Goal: Transaction & Acquisition: Purchase product/service

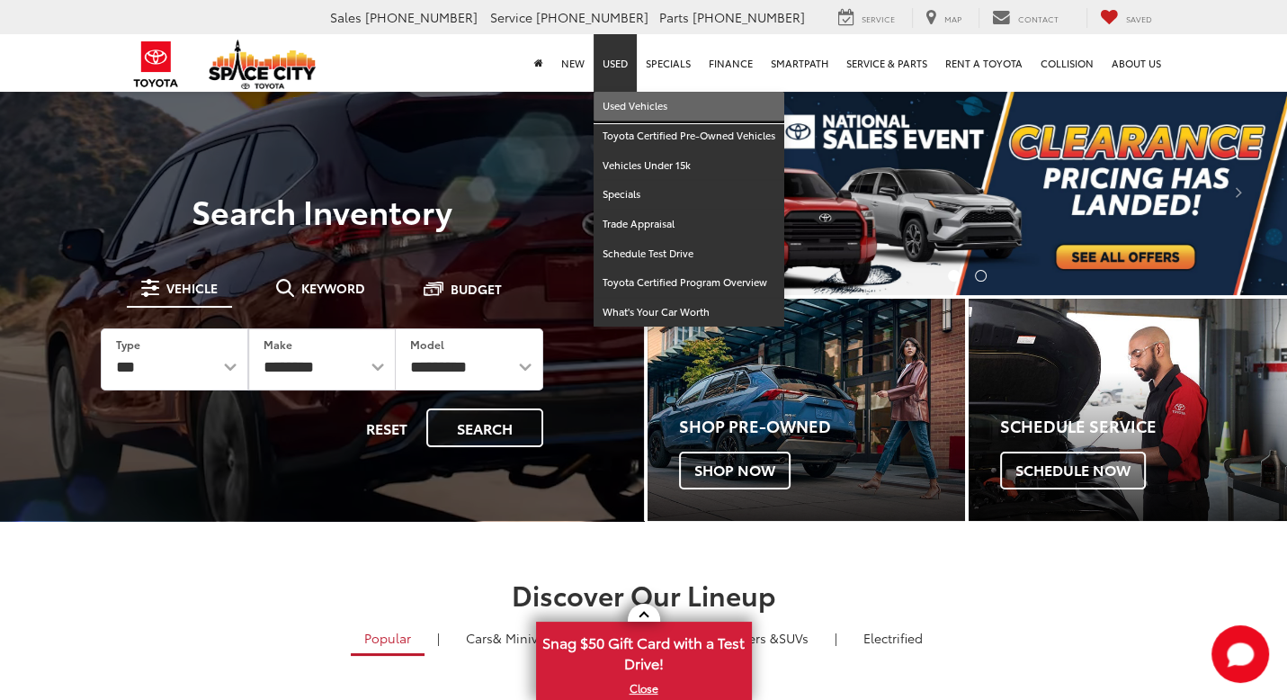
click at [615, 105] on link "Used Vehicles" at bounding box center [689, 107] width 191 height 30
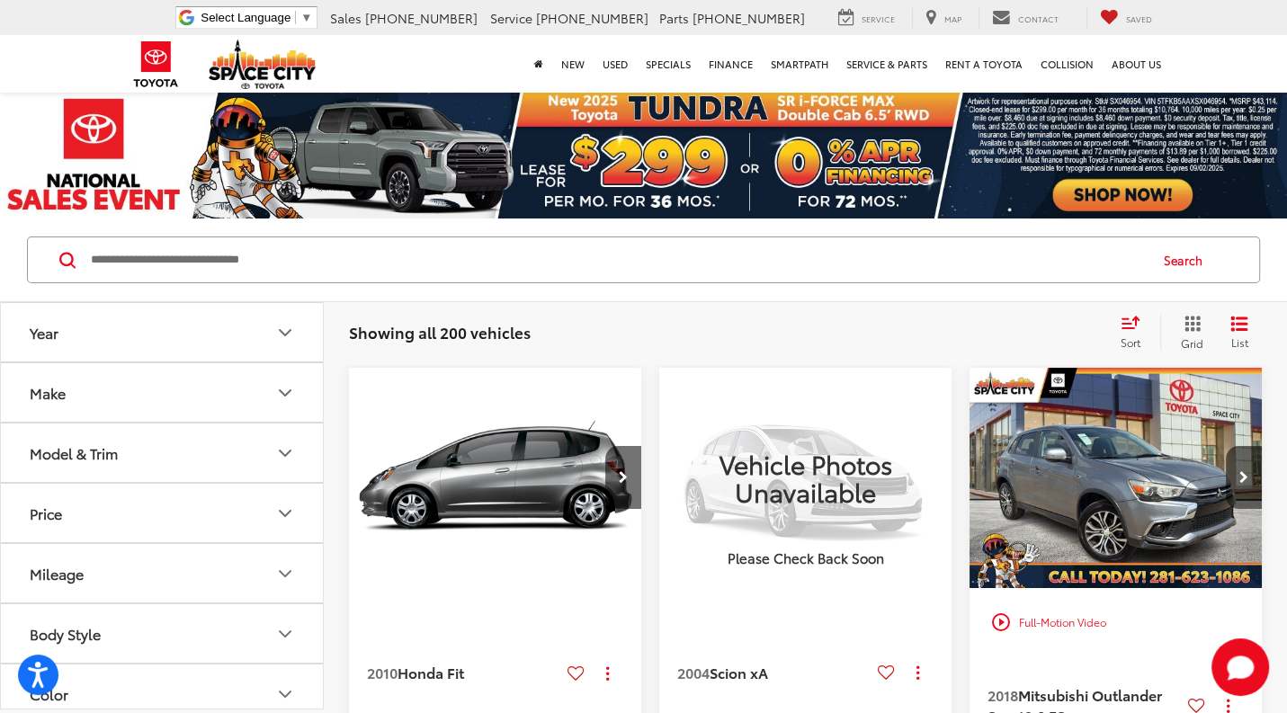
click at [101, 390] on button "Make" at bounding box center [163, 392] width 324 height 58
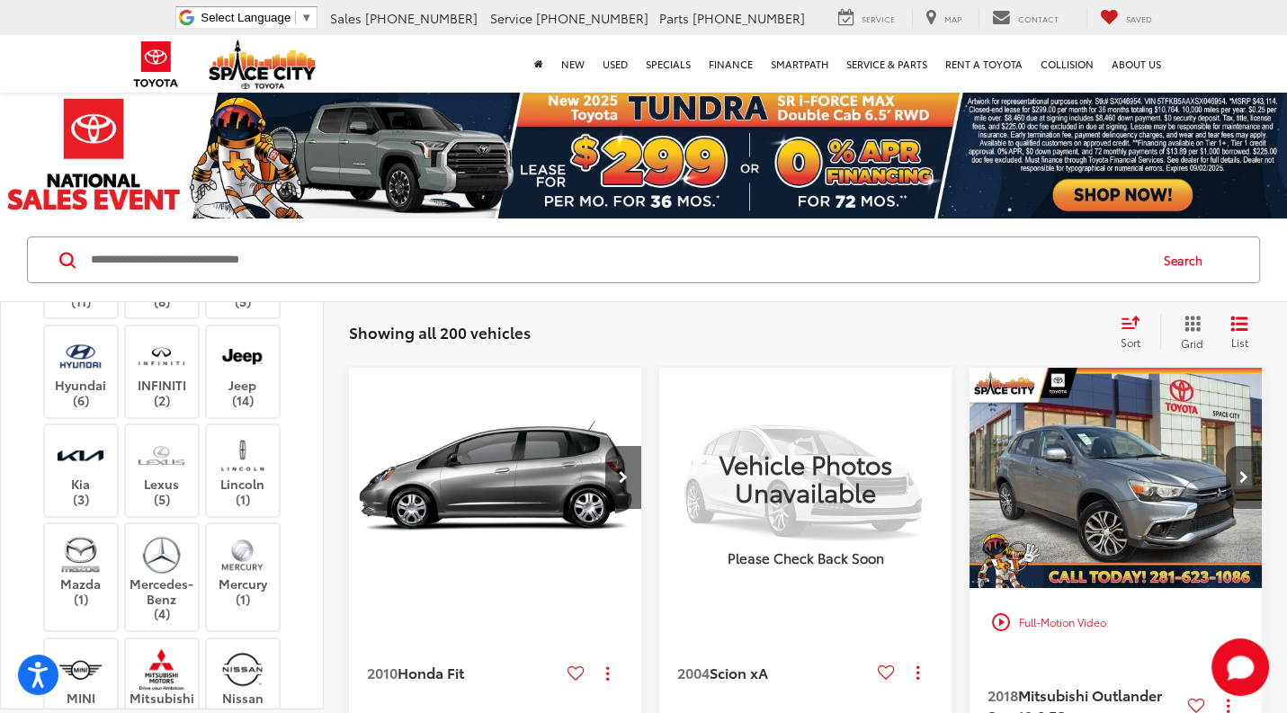
scroll to position [360, 0]
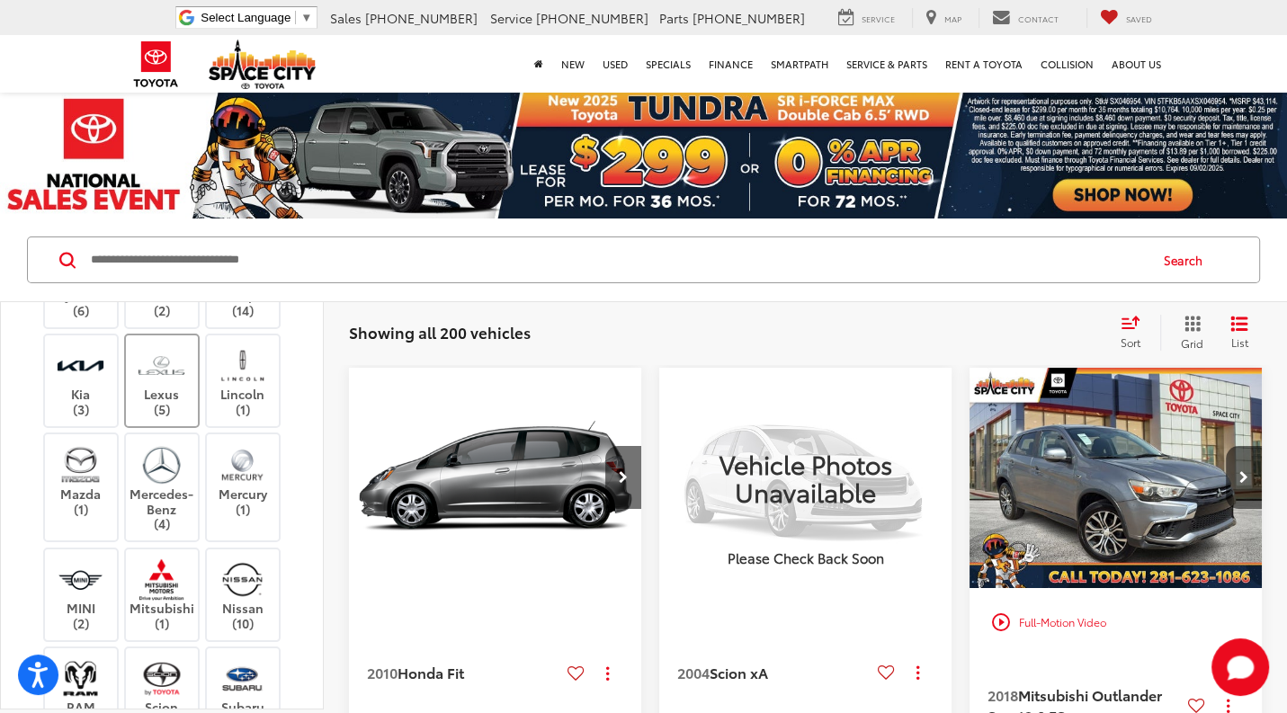
click at [171, 387] on img at bounding box center [161, 366] width 49 height 42
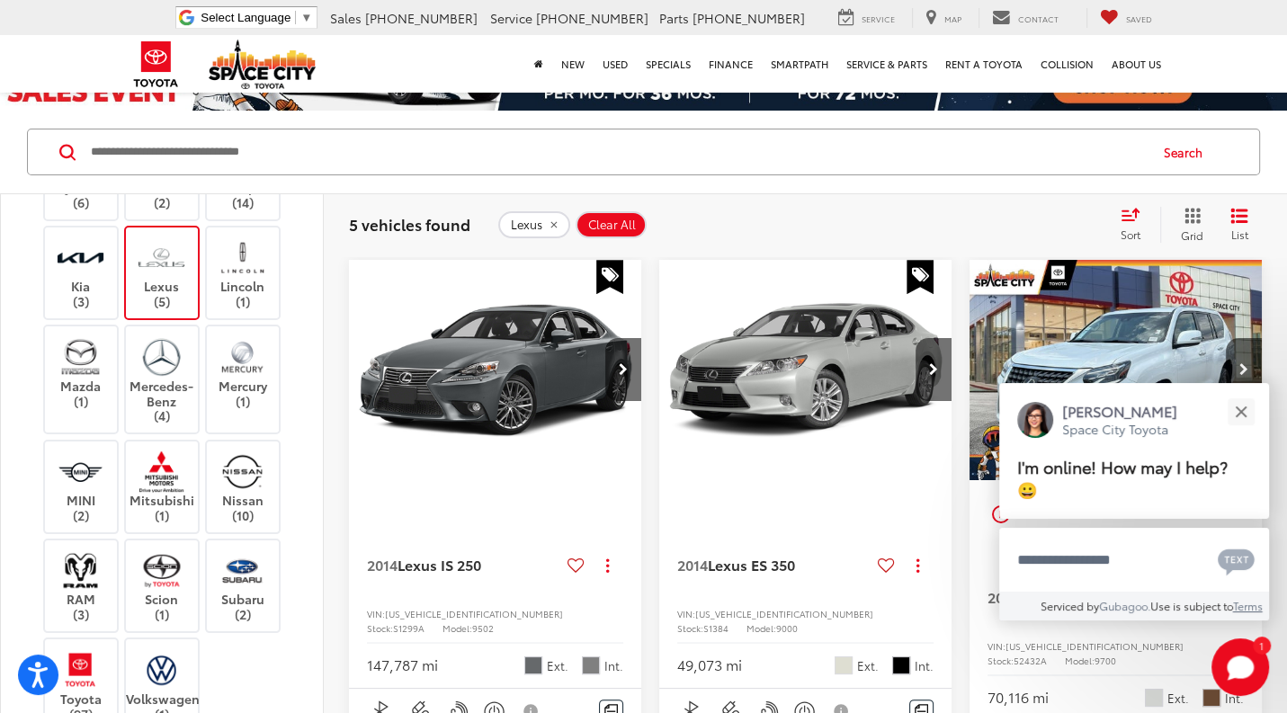
scroll to position [90, 0]
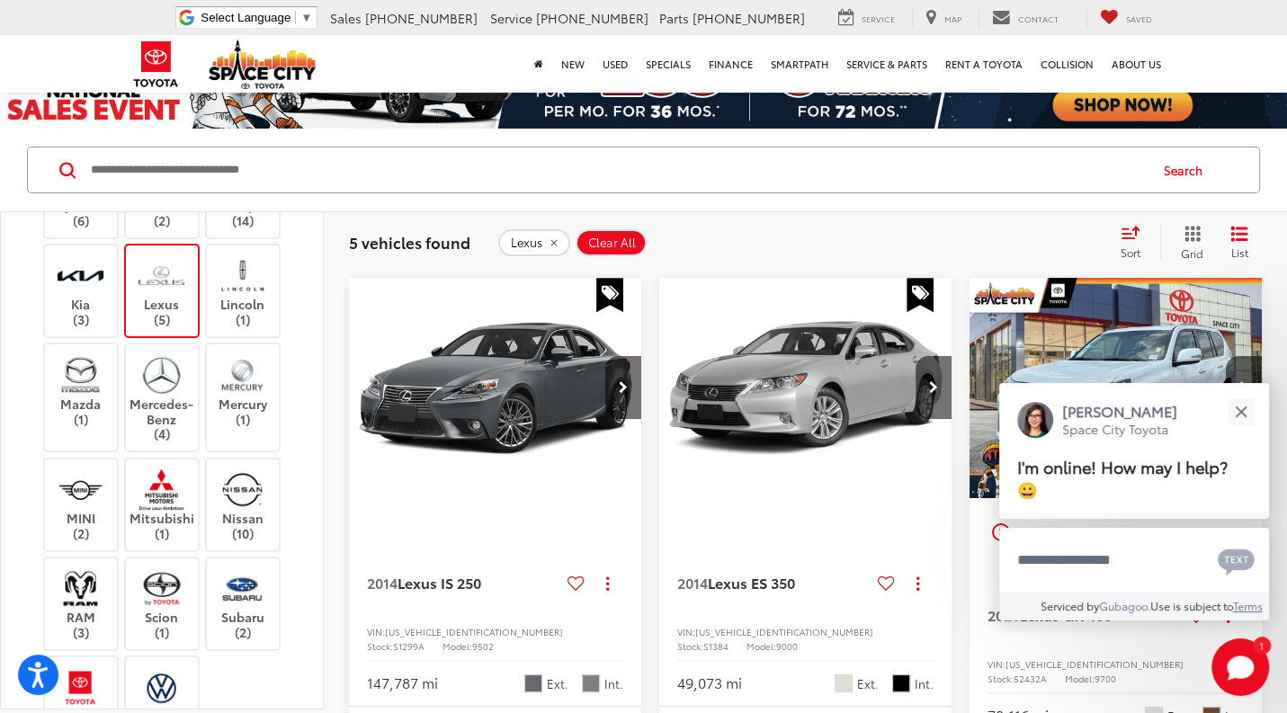
click at [879, 361] on img "2014 Lexus ES 350 350 0" at bounding box center [806, 388] width 295 height 221
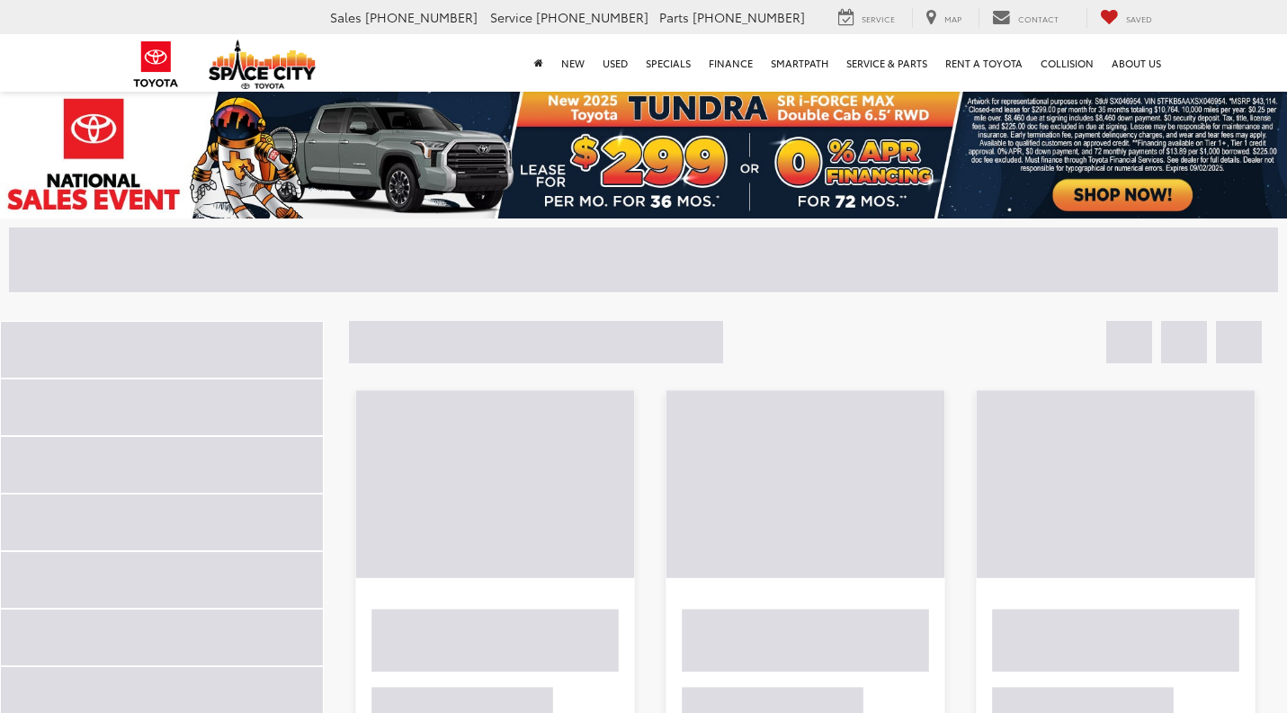
scroll to position [90, 0]
